Goal: Information Seeking & Learning: Learn about a topic

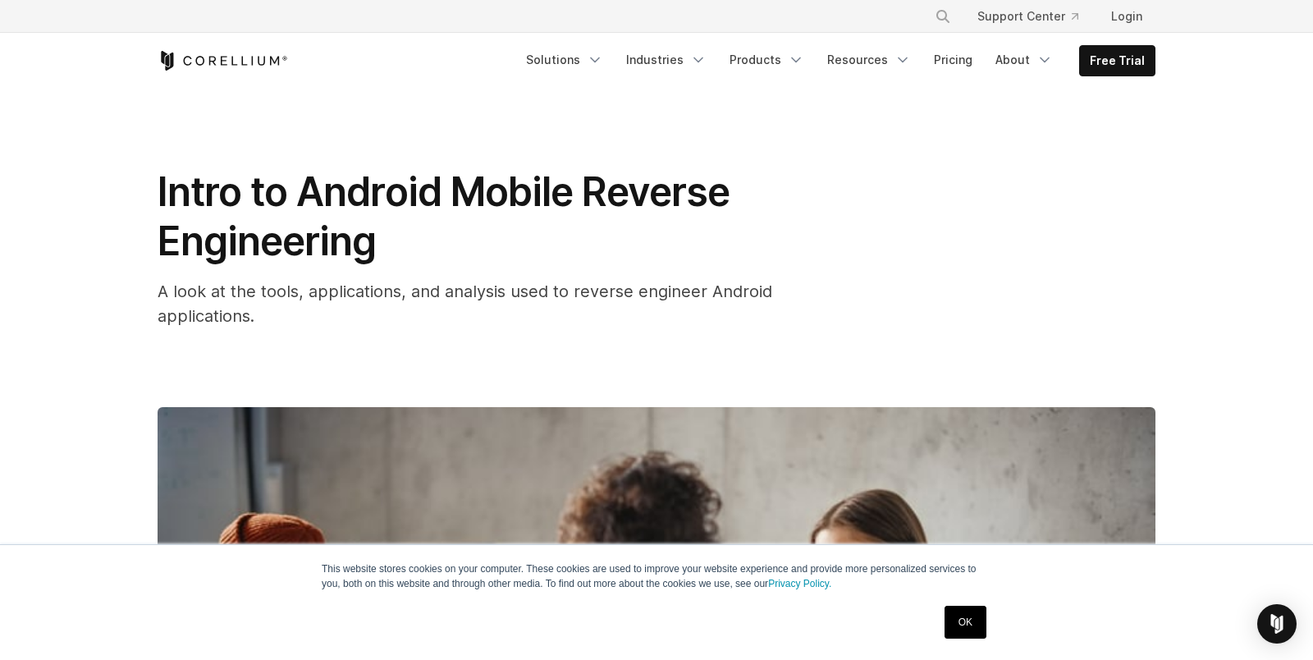
click at [415, 216] on span "Intro to Android Mobile Reverse Engineering" at bounding box center [444, 216] width 572 height 98
click at [106, 30] on div "× Search our site... Support Center Login" at bounding box center [656, 16] width 1313 height 33
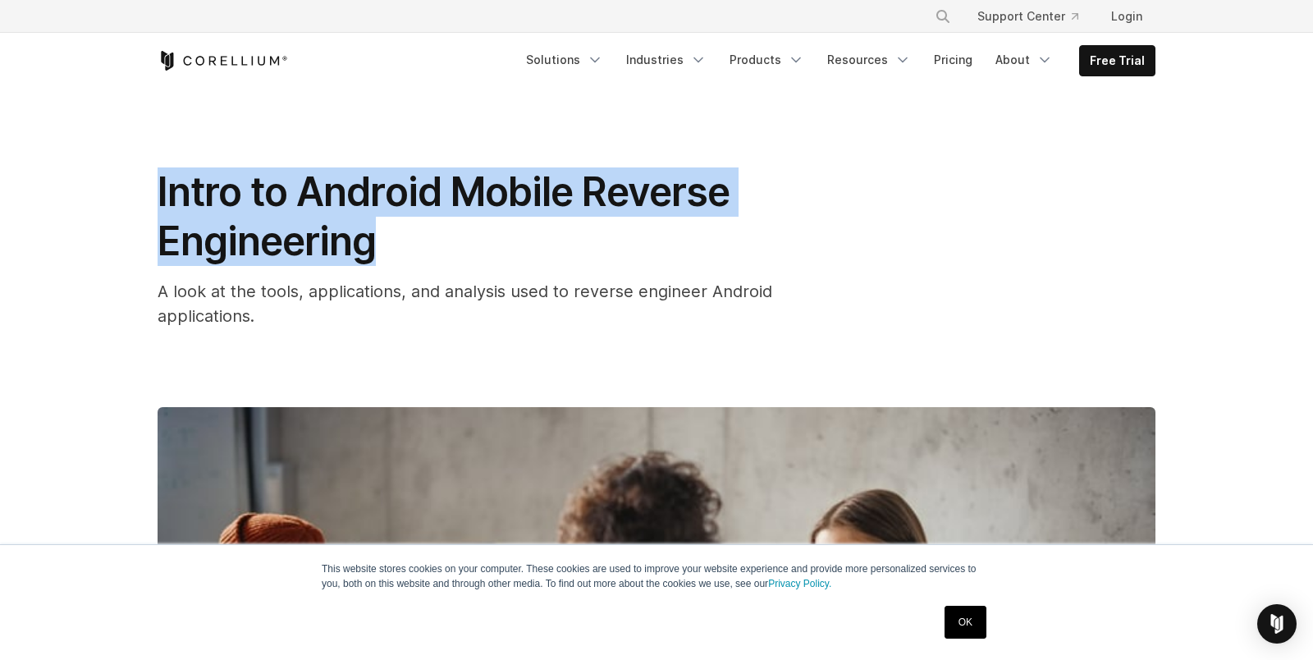
drag, startPoint x: 106, startPoint y: 30, endPoint x: 460, endPoint y: 251, distance: 417.0
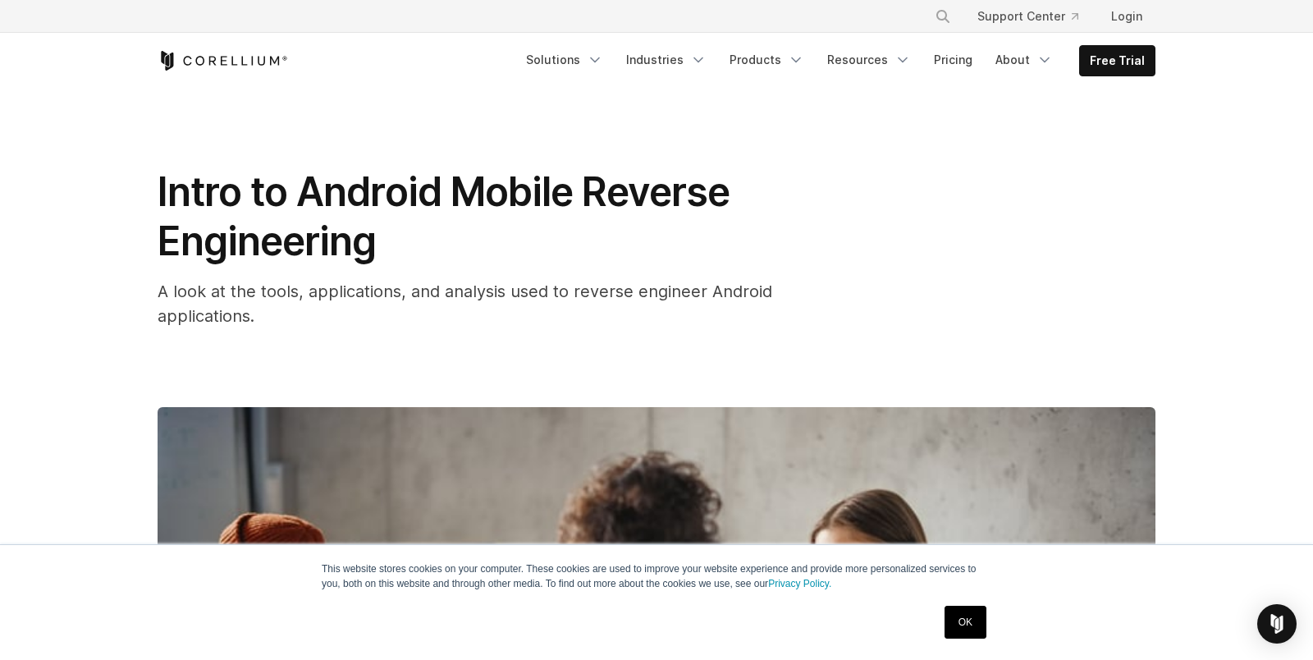
click at [515, 290] on span "A look at the tools, applications, and analysis used to reverse engineer Androi…" at bounding box center [465, 304] width 615 height 44
click at [570, 371] on div "Intro to Android Mobile Reverse Engineering A look at the tools, applications, …" at bounding box center [656, 568] width 1051 height 959
click at [969, 630] on link "OK" at bounding box center [966, 622] width 42 height 33
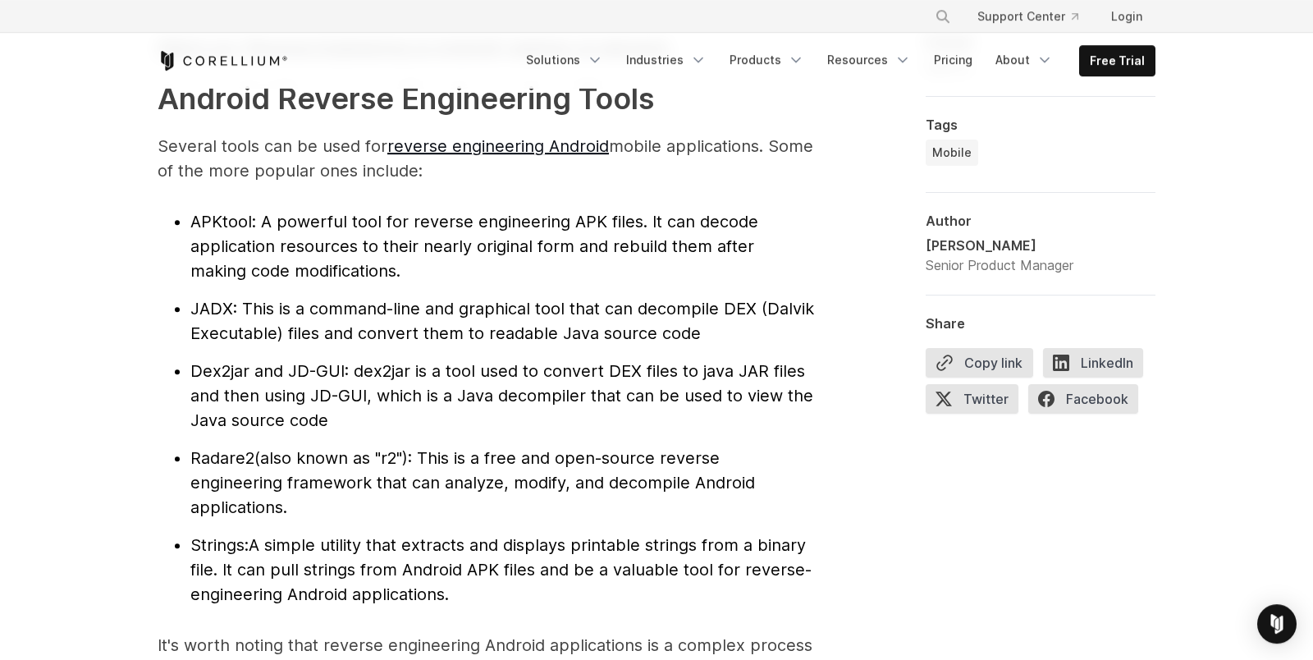
scroll to position [1773, 0]
